Goal: Information Seeking & Learning: Learn about a topic

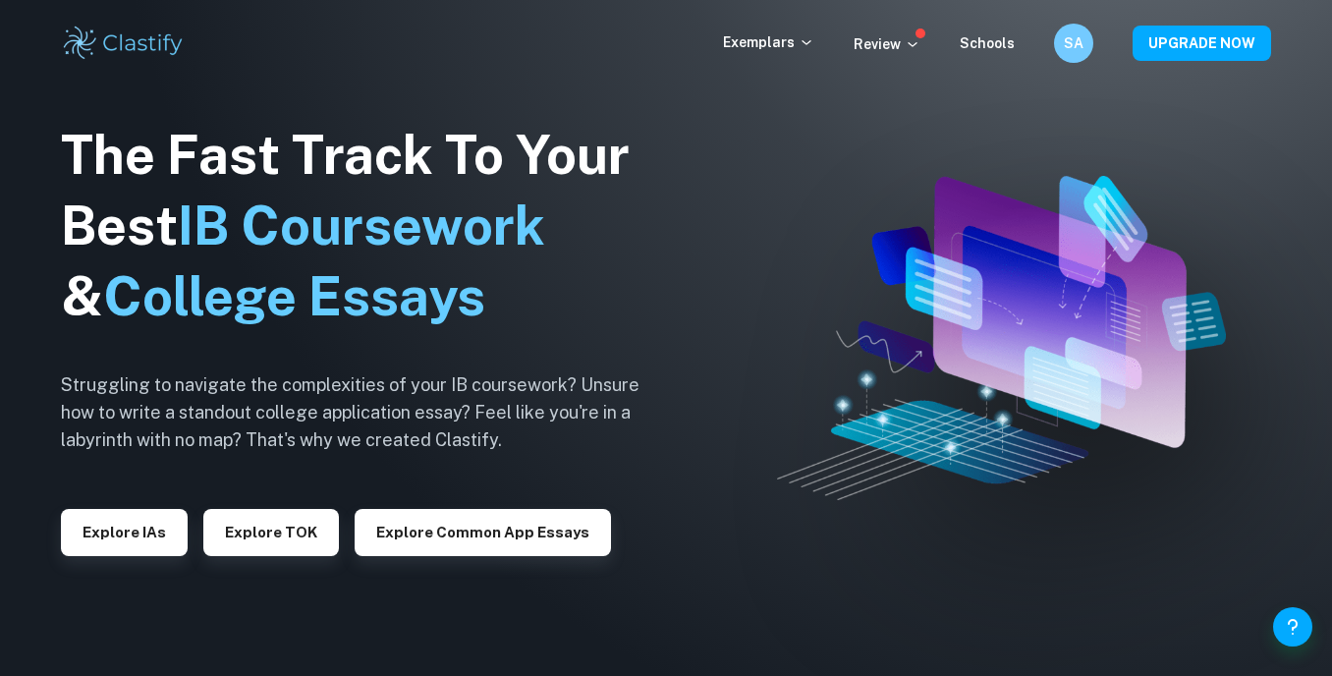
click at [792, 26] on div "Exemplars Review Schools SA UPGRADE NOW" at bounding box center [666, 43] width 1258 height 39
click at [791, 38] on p "Exemplars" at bounding box center [768, 42] width 91 height 22
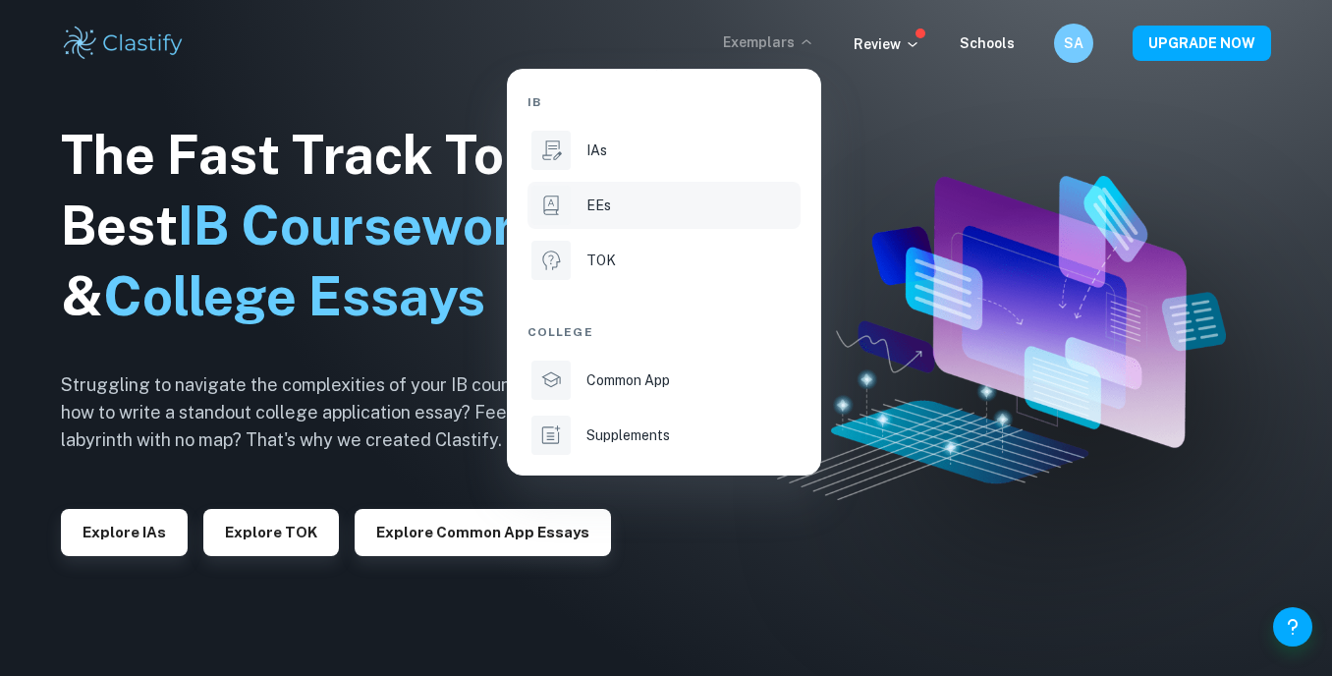
click at [574, 199] on li "EEs" at bounding box center [664, 205] width 273 height 47
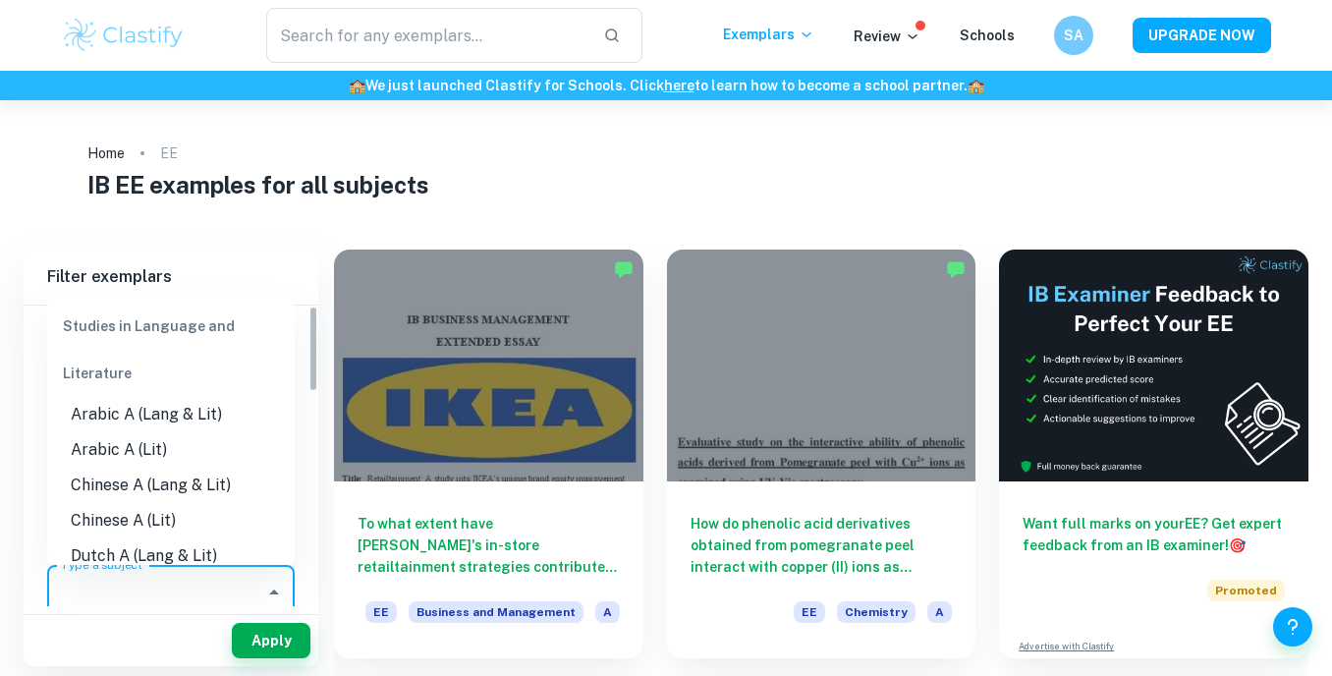
click at [174, 578] on input "Type a subject" at bounding box center [156, 592] width 200 height 37
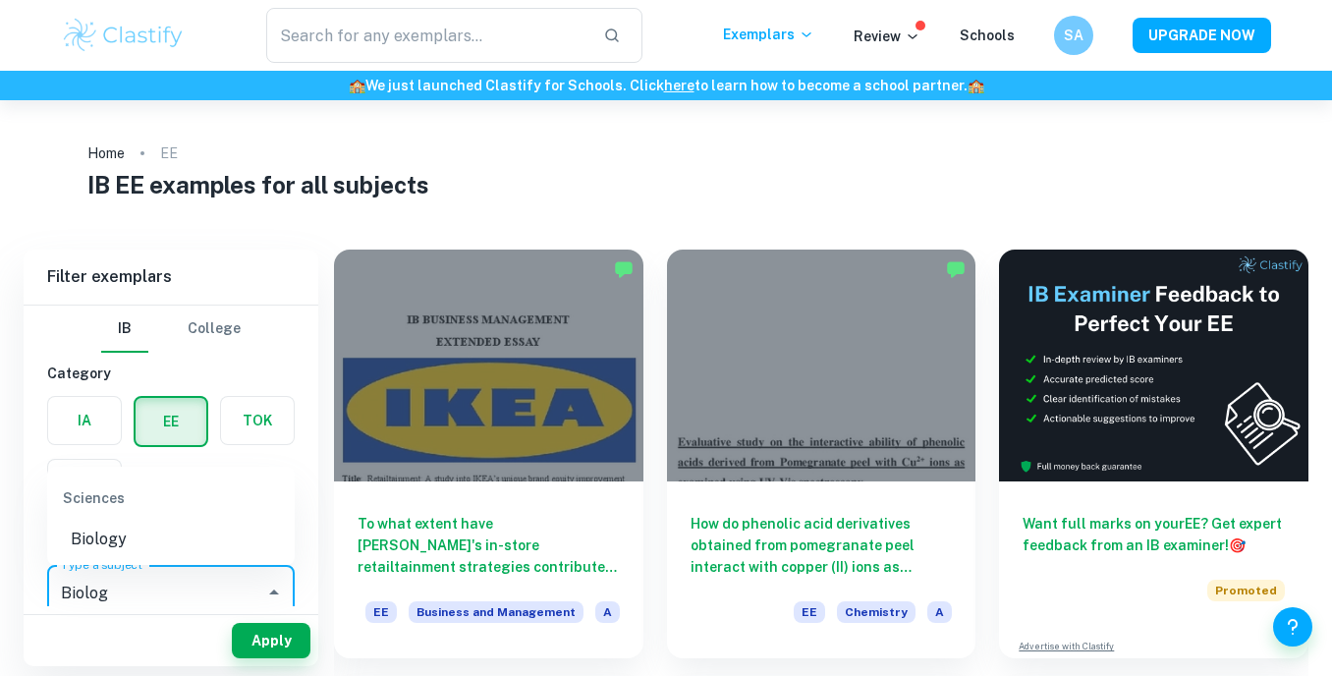
click at [159, 552] on li "Biology" at bounding box center [171, 539] width 248 height 35
type input "Biology"
click at [247, 640] on button "Apply" at bounding box center [271, 640] width 79 height 35
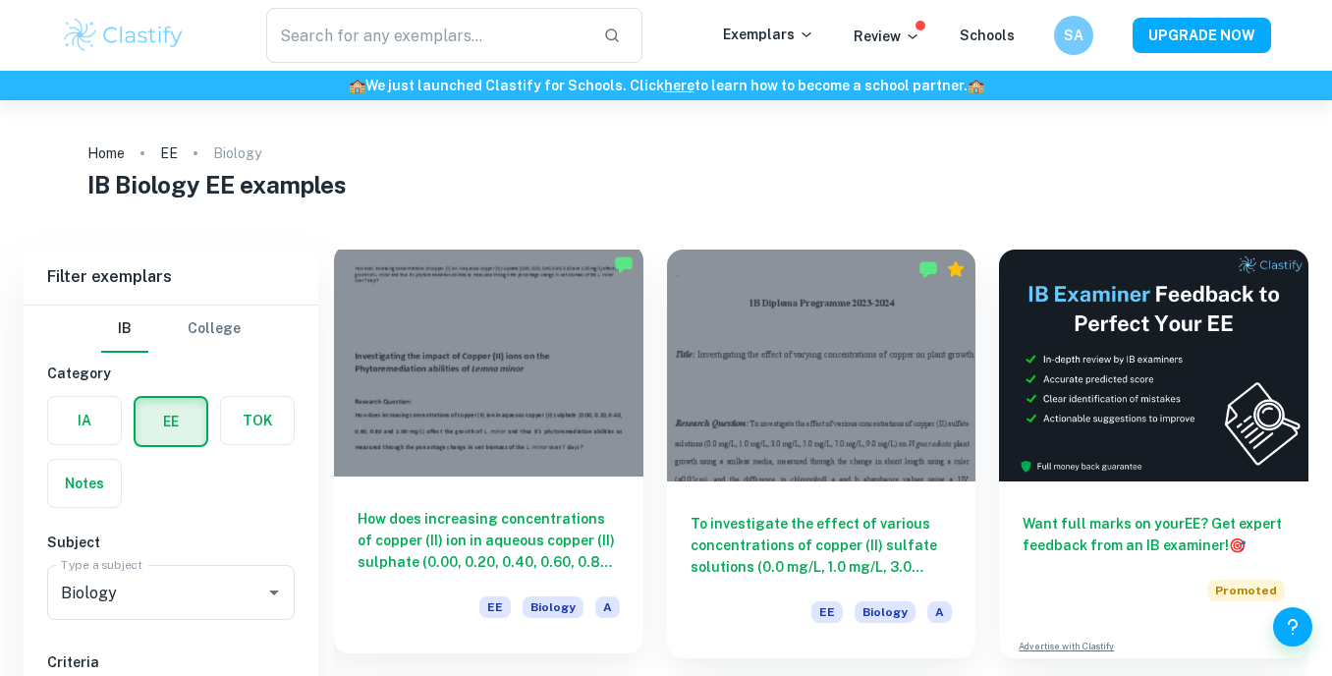
scroll to position [109, 0]
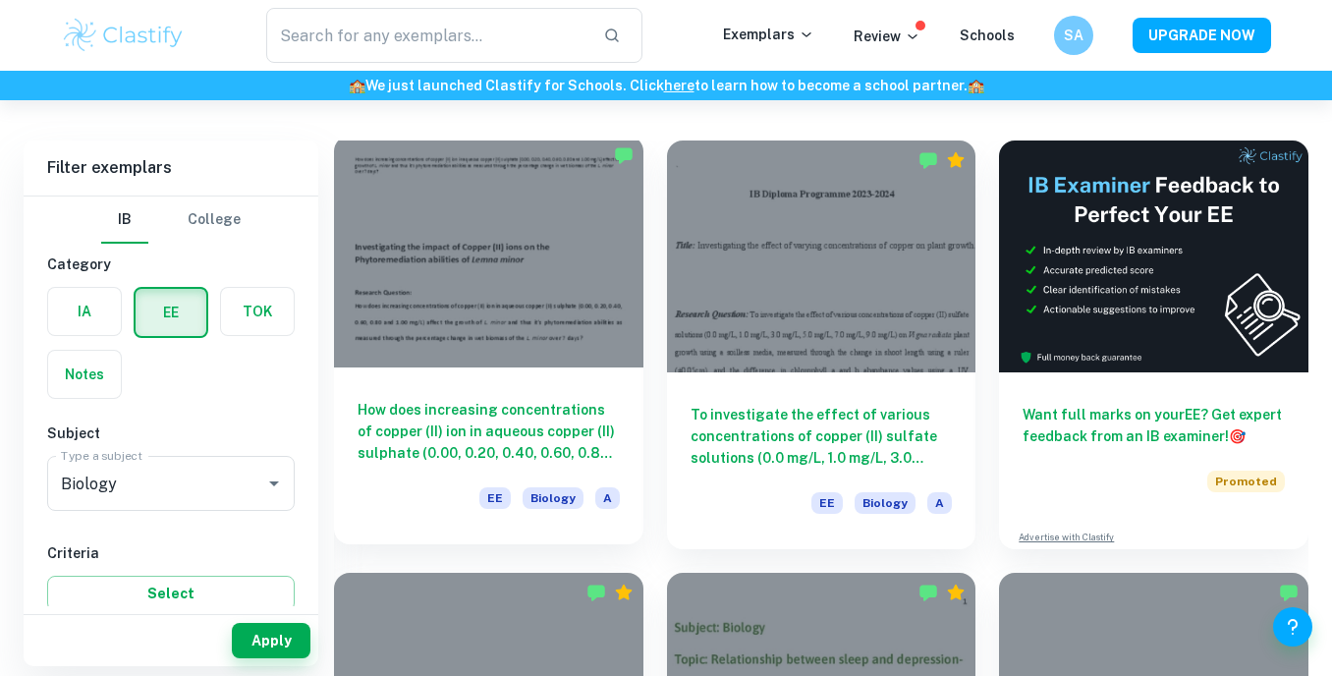
click at [544, 271] on div at bounding box center [488, 252] width 309 height 232
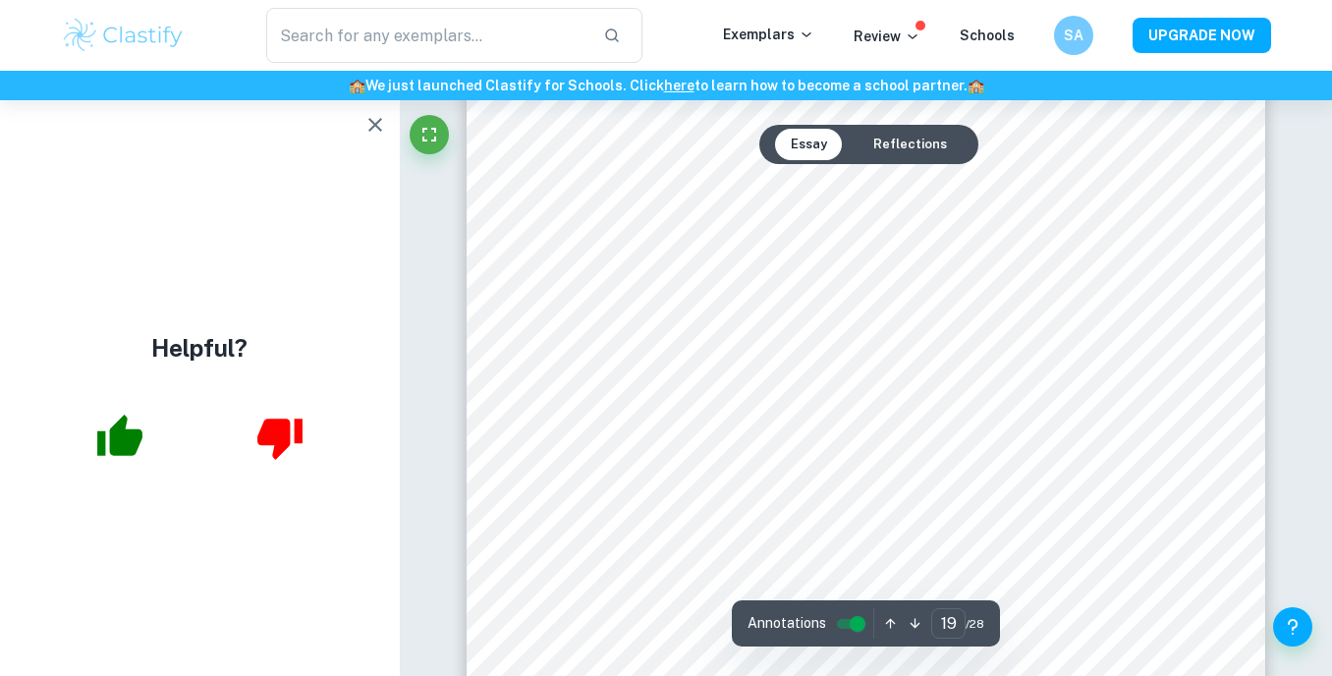
scroll to position [19254, 0]
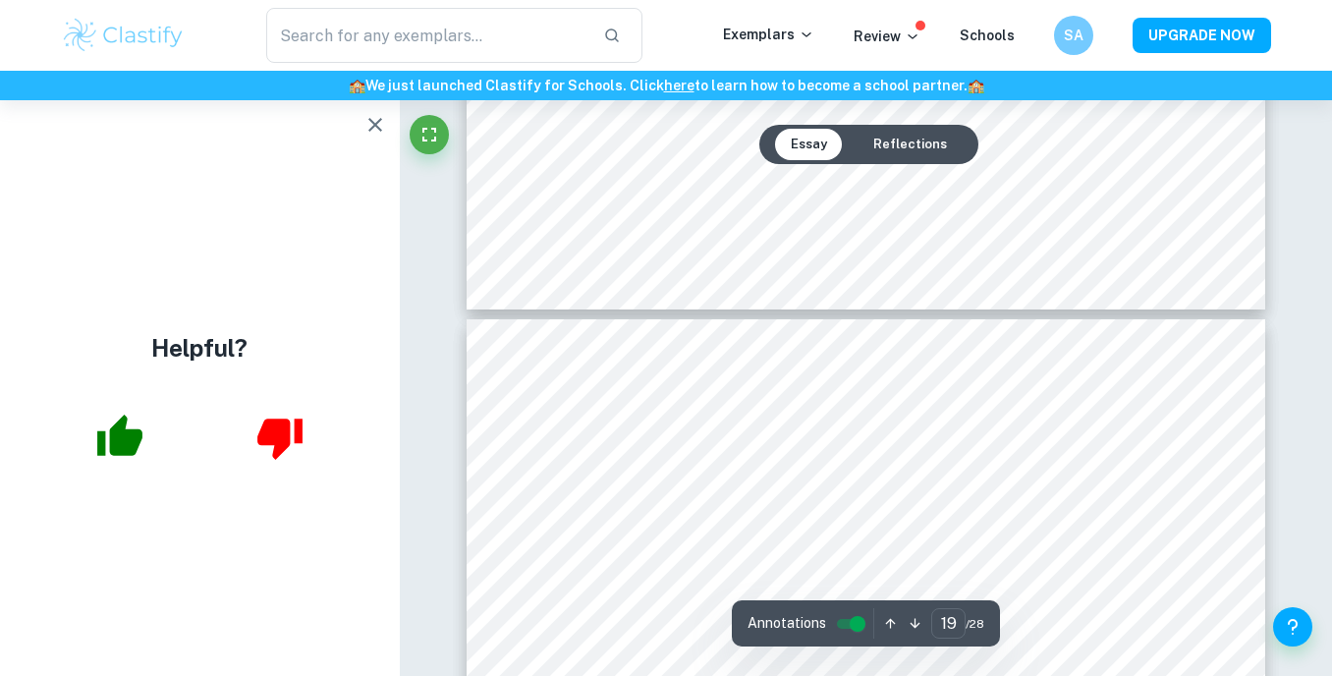
type input "18"
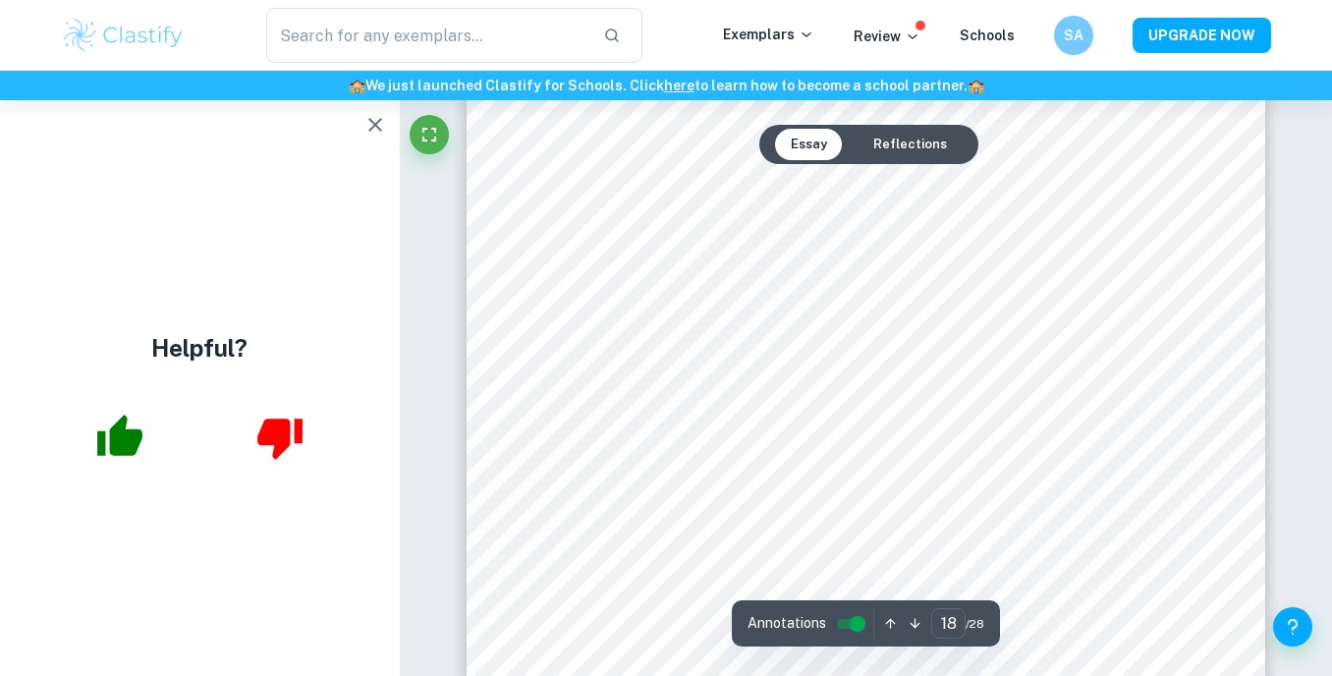
scroll to position [18600, 0]
